Goal: Information Seeking & Learning: Learn about a topic

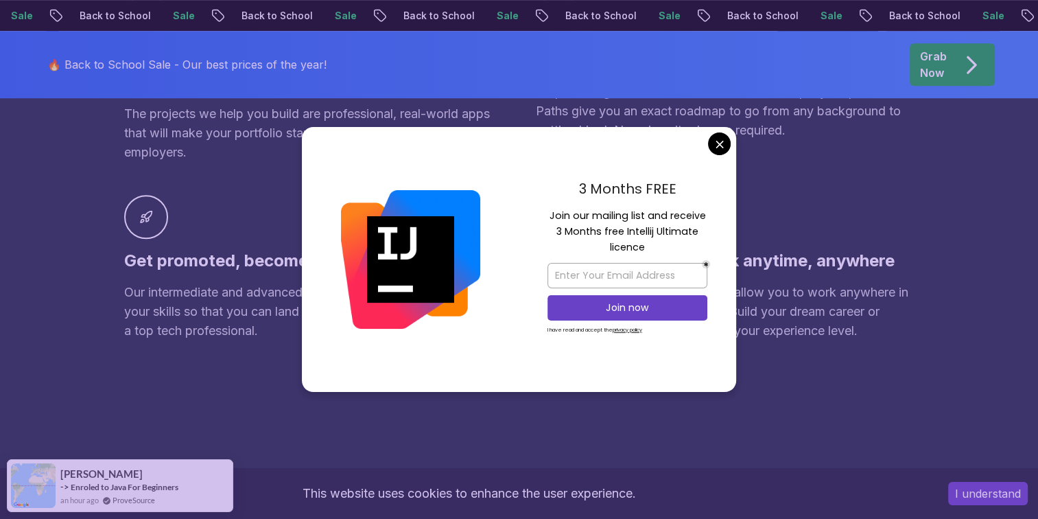
scroll to position [940, 0]
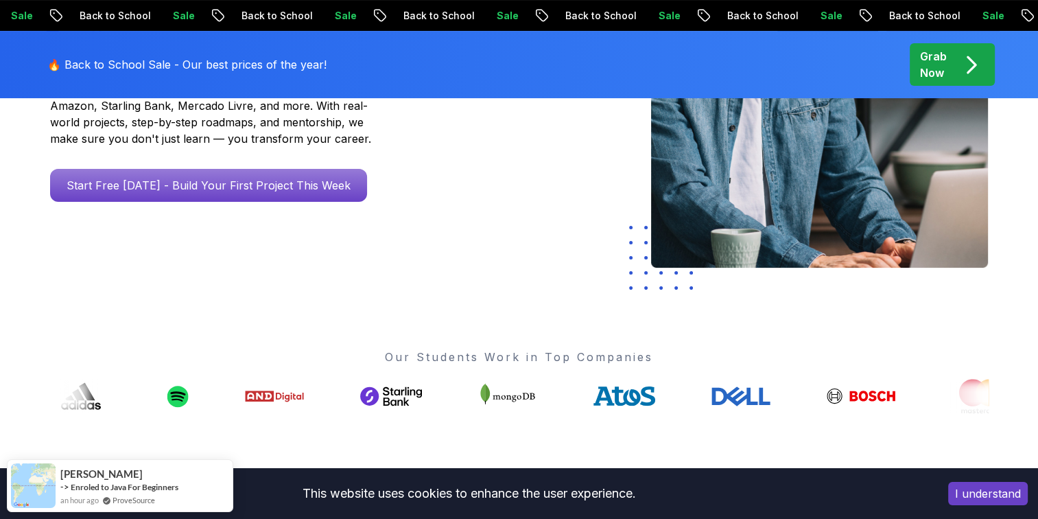
scroll to position [0, 0]
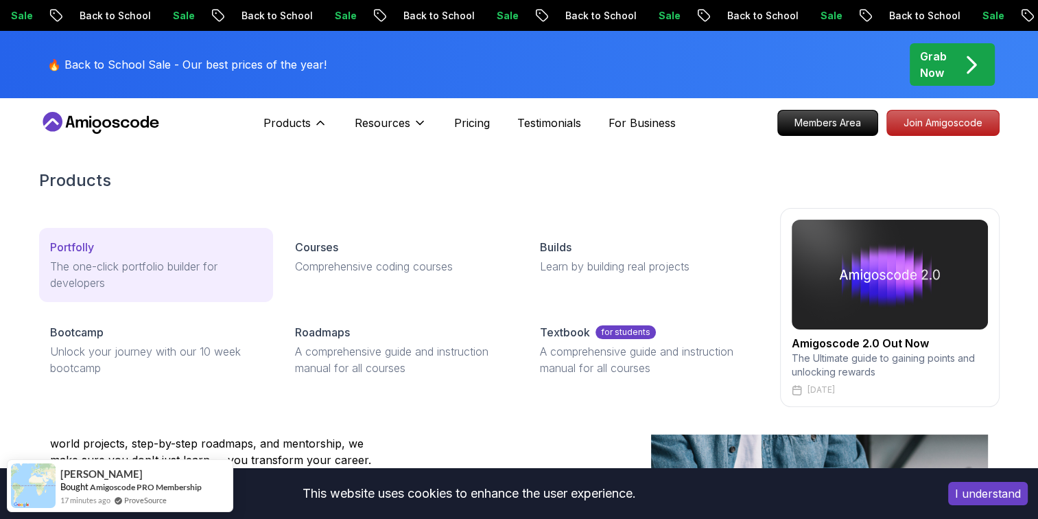
click at [230, 284] on p "The one-click portfolio builder for developers" at bounding box center [156, 274] width 212 height 33
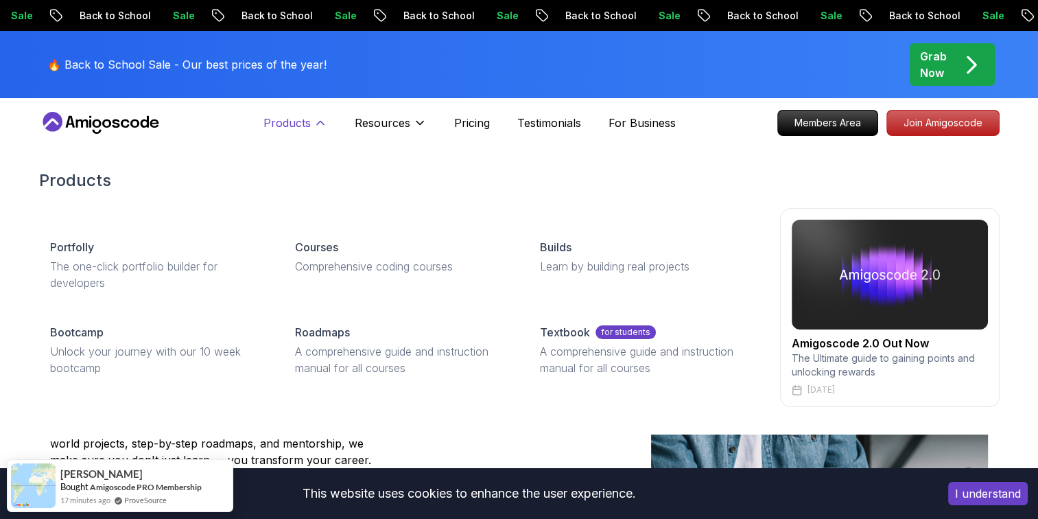
click at [298, 133] on button "Products" at bounding box center [295, 128] width 64 height 27
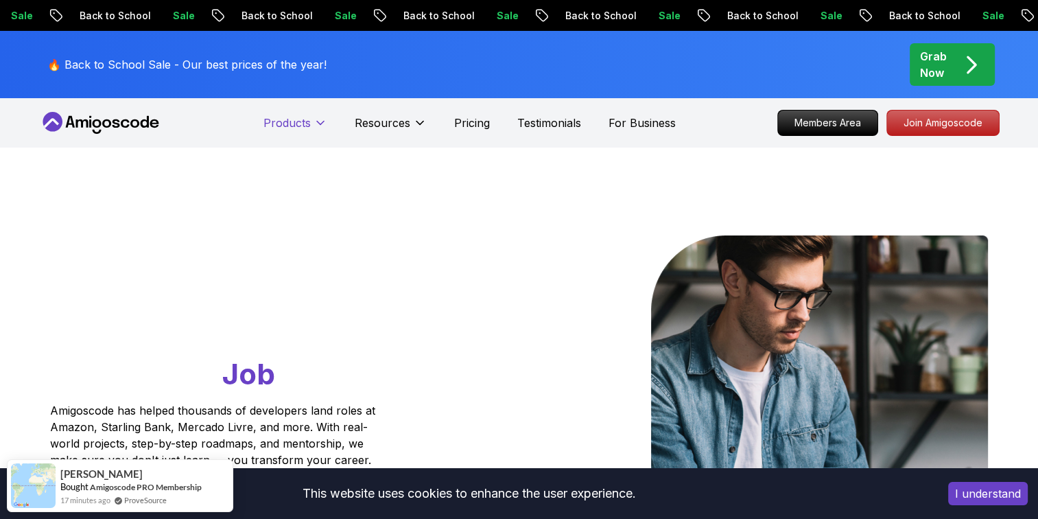
click at [298, 133] on button "Products" at bounding box center [295, 128] width 64 height 27
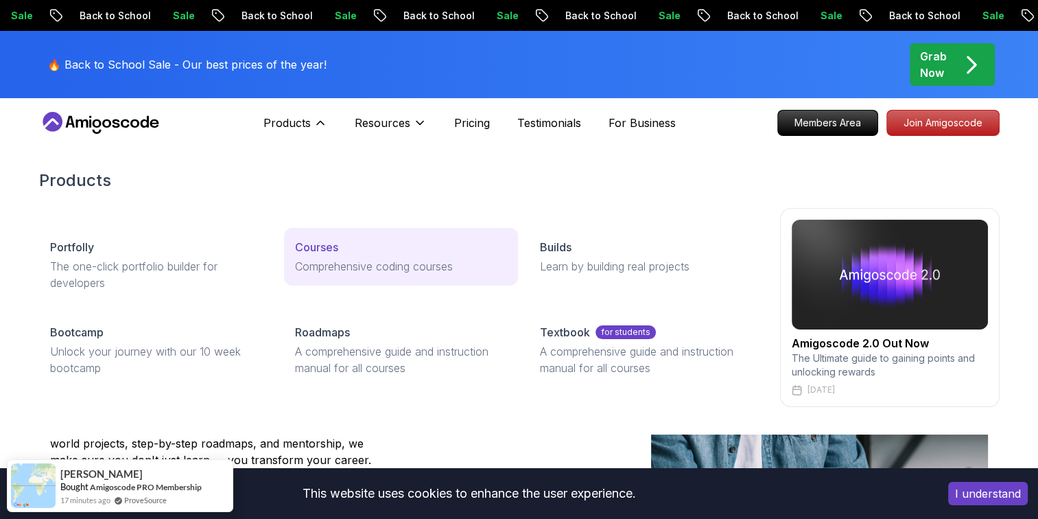
click at [349, 246] on div "Courses" at bounding box center [401, 247] width 212 height 16
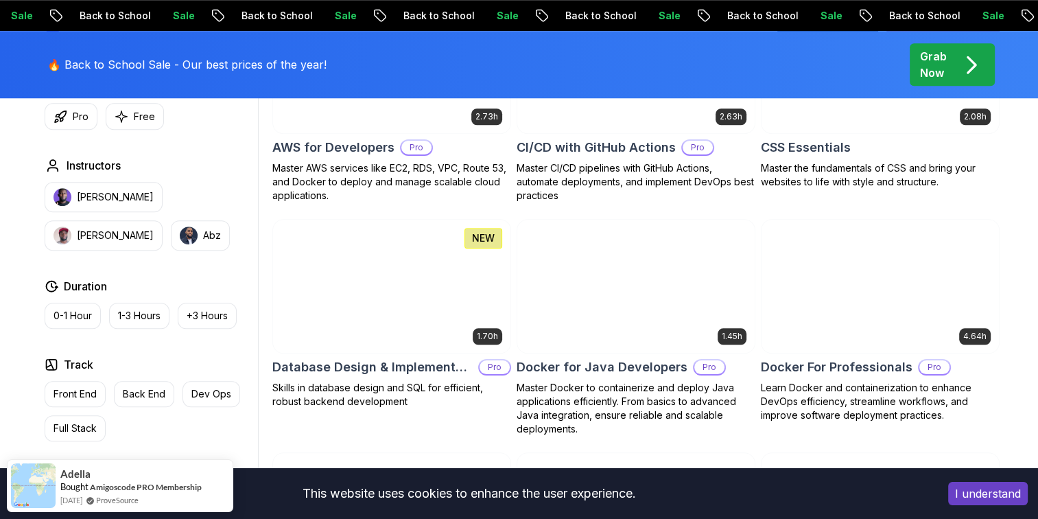
scroll to position [1382, 0]
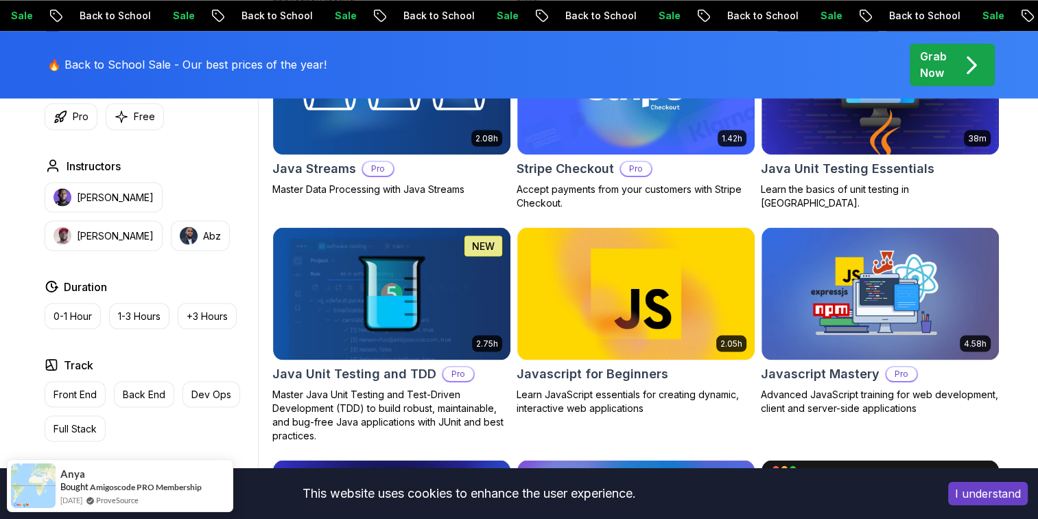
click at [344, 197] on div "2.08h Java Streams Pro Master Data Processing with Java Streams" at bounding box center [391, 115] width 239 height 189
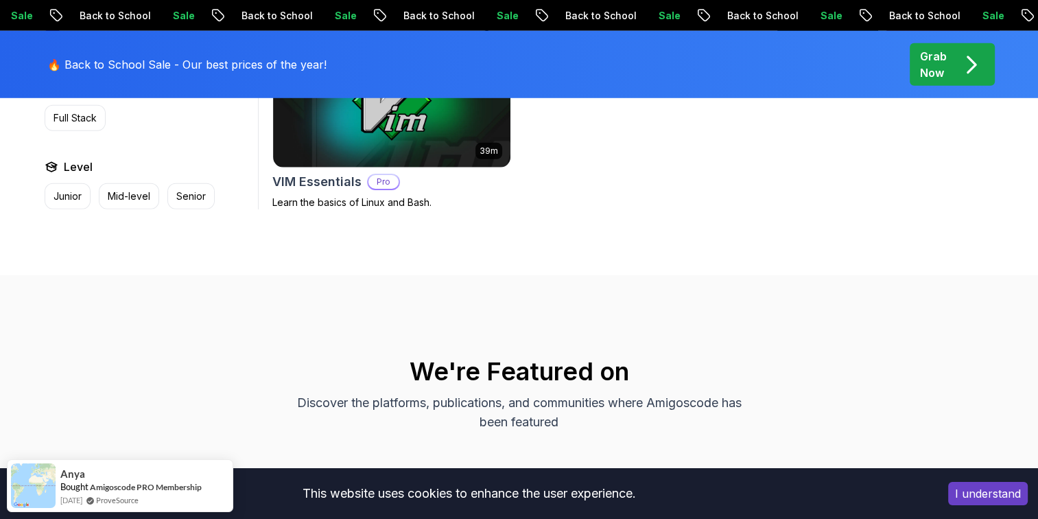
scroll to position [3940, 0]
